Goal: Task Accomplishment & Management: Complete application form

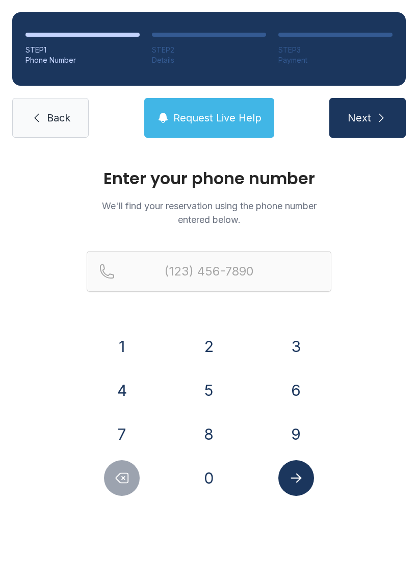
click at [216, 446] on button "8" at bounding box center [209, 434] width 36 height 36
click at [113, 402] on button "4" at bounding box center [122, 390] width 36 height 36
click at [304, 342] on button "3" at bounding box center [297, 347] width 36 height 36
click at [293, 430] on button "9" at bounding box center [297, 434] width 36 height 36
click at [217, 484] on button "0" at bounding box center [209, 478] width 36 height 36
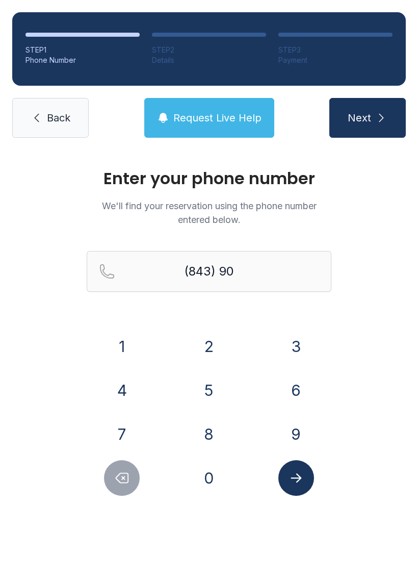
click at [300, 385] on button "6" at bounding box center [297, 390] width 36 height 36
click at [300, 384] on button "6" at bounding box center [297, 390] width 36 height 36
click at [127, 355] on button "1" at bounding box center [122, 347] width 36 height 36
click at [302, 430] on button "9" at bounding box center [297, 434] width 36 height 36
click at [212, 474] on button "0" at bounding box center [209, 478] width 36 height 36
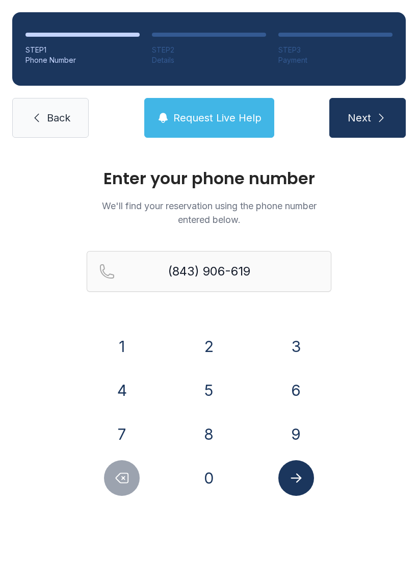
type input "[PHONE_NUMBER]"
click at [305, 474] on button "Submit lookup form" at bounding box center [297, 478] width 36 height 36
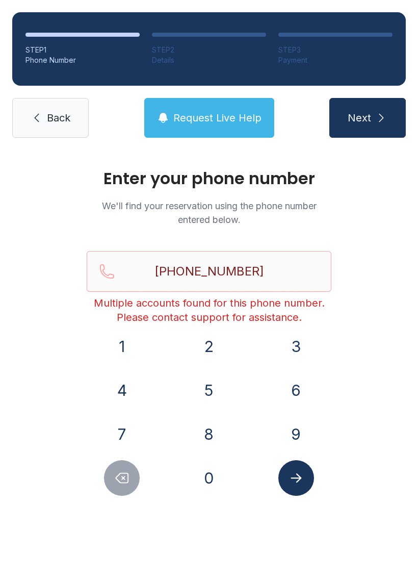
click at [287, 478] on button "Submit lookup form" at bounding box center [297, 478] width 36 height 36
click at [303, 476] on icon "Submit lookup form" at bounding box center [296, 477] width 15 height 15
click at [360, 117] on span "Next" at bounding box center [359, 118] width 23 height 14
click at [303, 486] on button "Submit lookup form" at bounding box center [297, 478] width 36 height 36
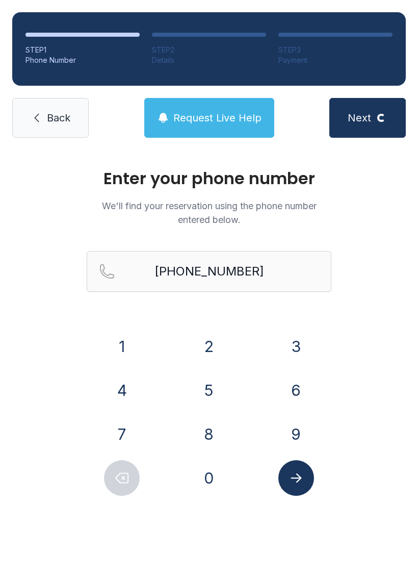
click at [365, 124] on span "Next" at bounding box center [359, 118] width 23 height 14
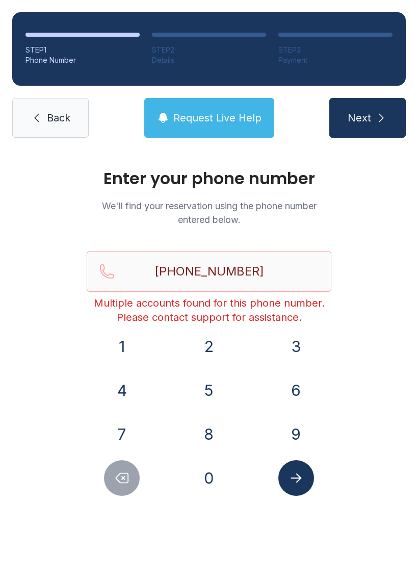
click at [321, 539] on main "Enter your phone number We'll find your reservation using the phone number ente…" at bounding box center [209, 363] width 418 height 427
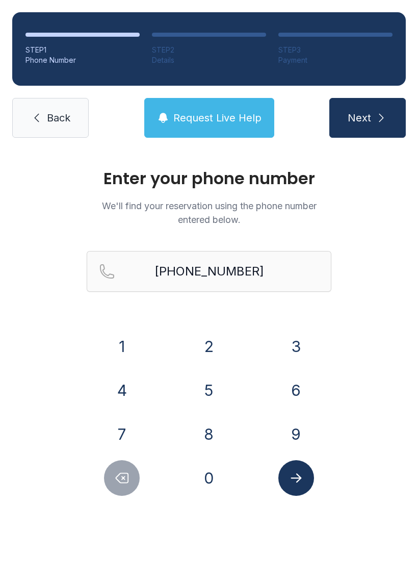
click at [367, 115] on span "Next" at bounding box center [359, 118] width 23 height 14
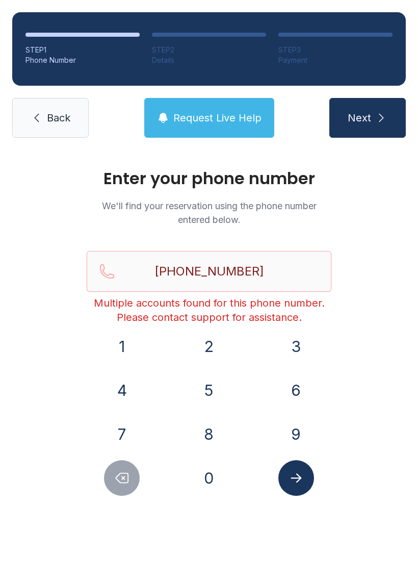
click at [58, 131] on link "Back" at bounding box center [50, 118] width 77 height 40
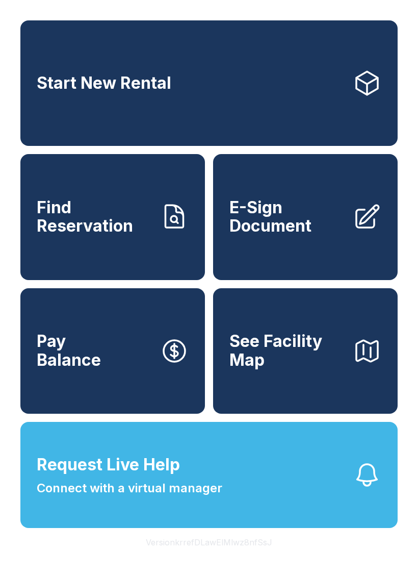
click at [58, 131] on link "Start New Rental" at bounding box center [209, 83] width 378 height 126
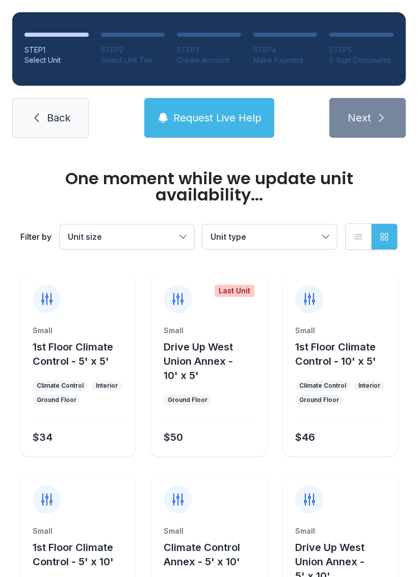
click at [62, 113] on span "Back" at bounding box center [58, 118] width 23 height 14
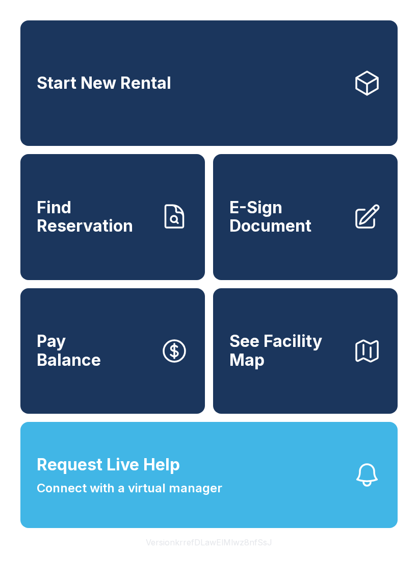
click at [331, 236] on span "E-Sign Document" at bounding box center [287, 216] width 115 height 37
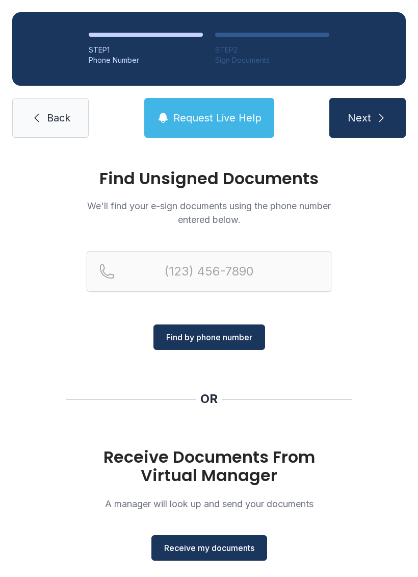
click at [215, 546] on span "Receive my documents" at bounding box center [209, 548] width 90 height 12
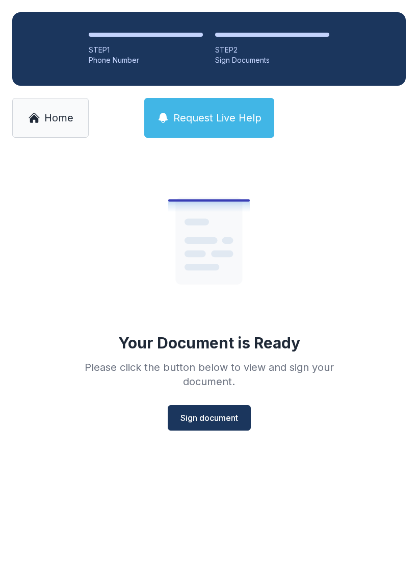
click at [205, 418] on span "Sign document" at bounding box center [210, 418] width 58 height 12
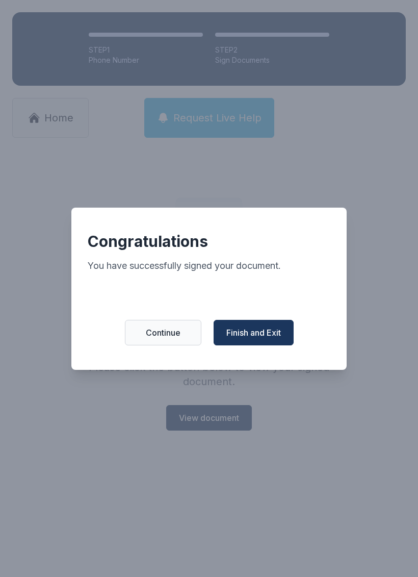
click at [259, 337] on span "Finish and Exit" at bounding box center [254, 333] width 55 height 12
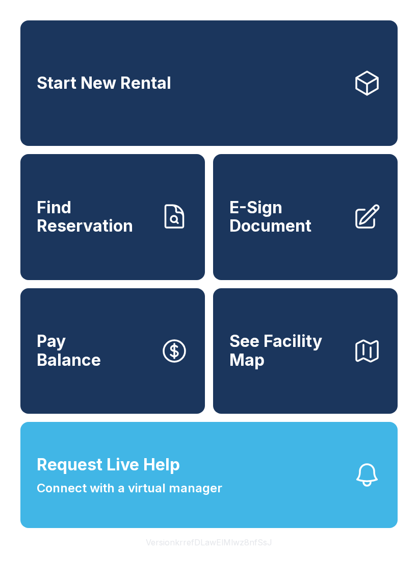
click at [299, 236] on span "E-Sign Document" at bounding box center [287, 216] width 115 height 37
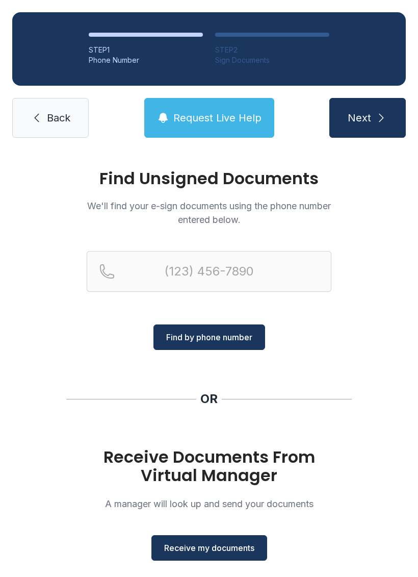
click at [212, 542] on span "Receive my documents" at bounding box center [209, 548] width 90 height 12
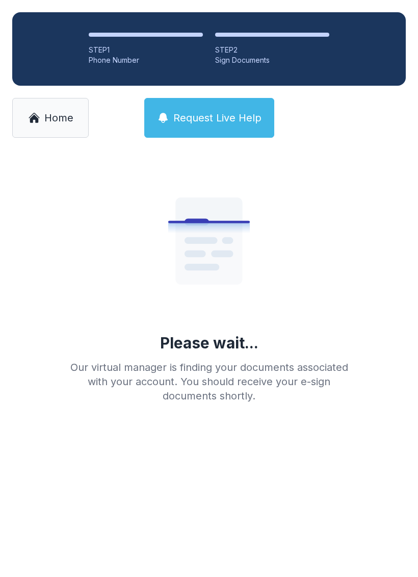
click at [55, 118] on span "Home" at bounding box center [58, 118] width 29 height 14
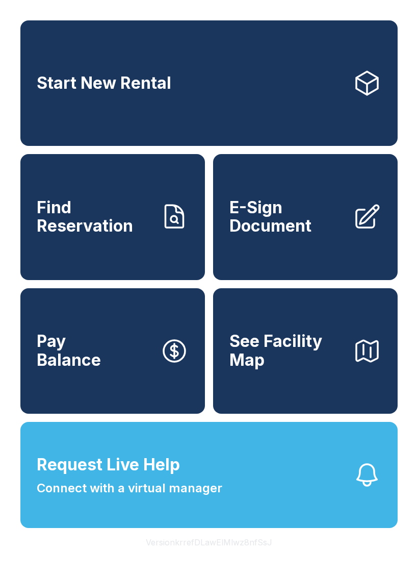
click at [302, 233] on span "E-Sign Document" at bounding box center [287, 216] width 115 height 37
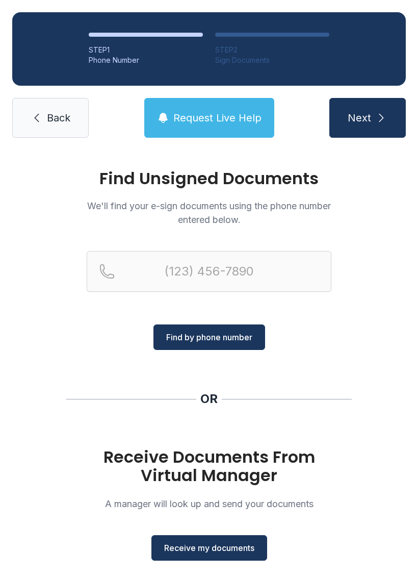
click at [219, 548] on span "Receive my documents" at bounding box center [209, 548] width 90 height 12
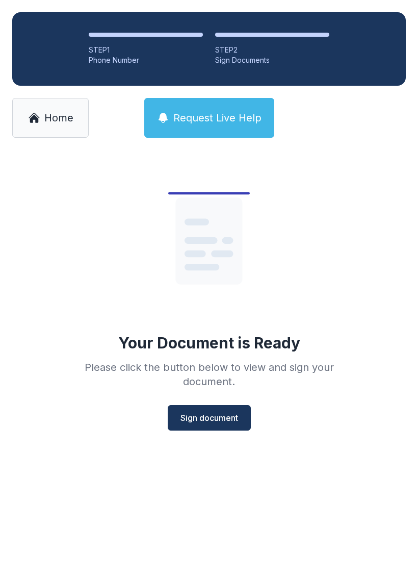
click at [217, 416] on span "Sign document" at bounding box center [210, 418] width 58 height 12
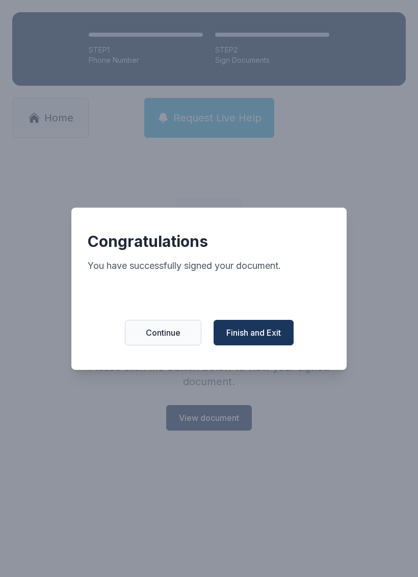
click at [256, 339] on span "Finish and Exit" at bounding box center [254, 333] width 55 height 12
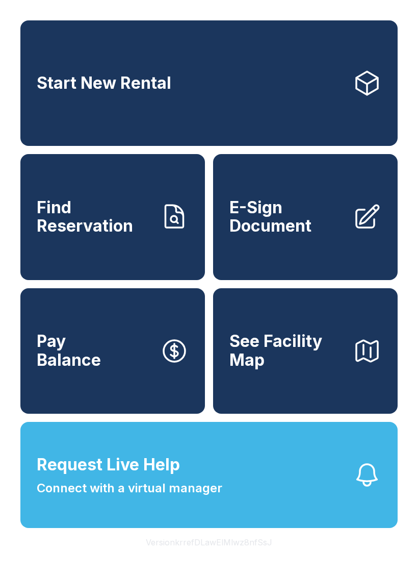
click at [328, 369] on span "See Facility Map" at bounding box center [287, 350] width 115 height 37
